Goal: Navigation & Orientation: Find specific page/section

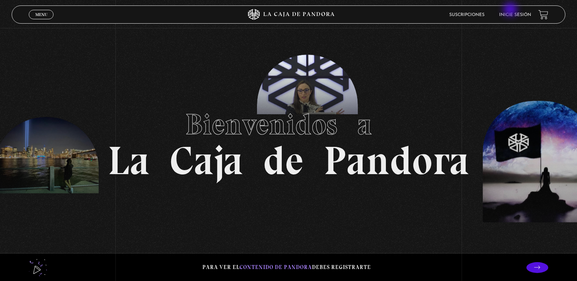
click at [512, 10] on li "Inicie sesión" at bounding box center [515, 14] width 32 height 11
click at [515, 14] on link "Inicie sesión" at bounding box center [515, 15] width 32 height 4
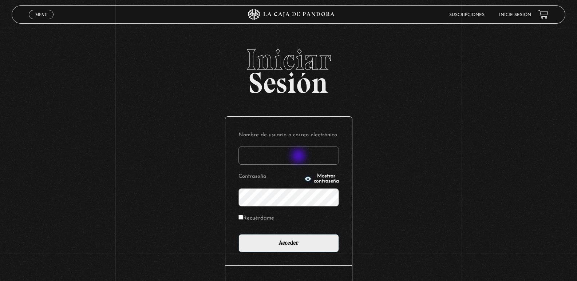
click at [299, 157] on input "Nombre de usuario o correo electrónico" at bounding box center [288, 156] width 100 height 18
type input "tita2303@hotmail.com"
click at [242, 220] on label "Recuérdame" at bounding box center [256, 218] width 36 height 11
click at [242, 220] on input "Recuérdame" at bounding box center [240, 217] width 5 height 5
checkbox input "true"
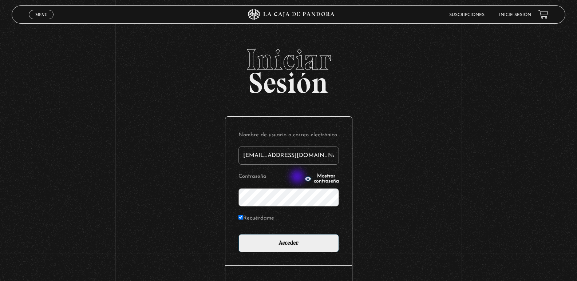
click at [314, 177] on span "Mostrar contraseña" at bounding box center [326, 179] width 25 height 10
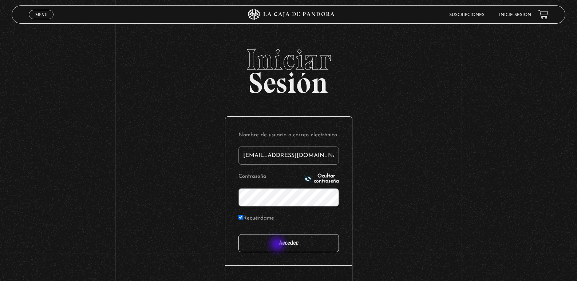
click at [278, 245] on input "Acceder" at bounding box center [288, 243] width 100 height 18
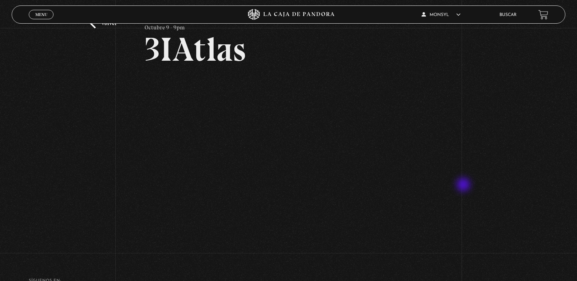
scroll to position [36, 0]
